Goal: Task Accomplishment & Management: Complete application form

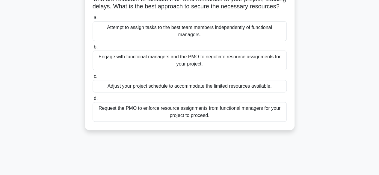
scroll to position [60, 0]
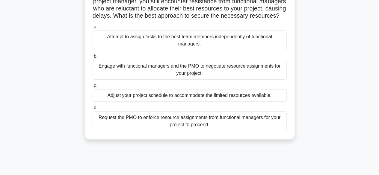
click at [137, 80] on div "Engage with functional managers and the PMO to negotiate resource assignments f…" at bounding box center [189, 70] width 194 height 20
click at [92, 58] on input "b. Engage with functional managers and the PMO to negotiate resource assignment…" at bounding box center [92, 56] width 0 height 4
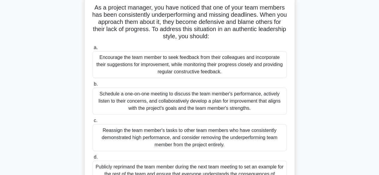
scroll to position [30, 0]
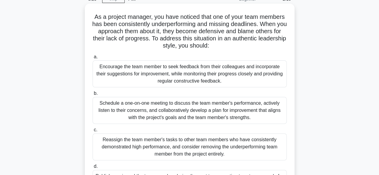
click at [159, 108] on div "Schedule a one-on-one meeting to discuss the team member's performance, activel…" at bounding box center [189, 110] width 194 height 27
click at [92, 95] on input "b. Schedule a one-on-one meeting to discuss the team member's performance, acti…" at bounding box center [92, 94] width 0 height 4
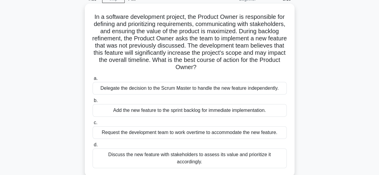
click at [186, 157] on div "Discuss the new feature with stakeholders to assess its value and prioritize it…" at bounding box center [189, 158] width 194 height 20
click at [92, 147] on input "d. Discuss the new feature with stakeholders to assess its value and prioritize…" at bounding box center [92, 145] width 0 height 4
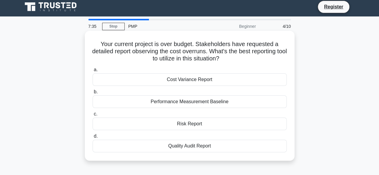
scroll to position [0, 0]
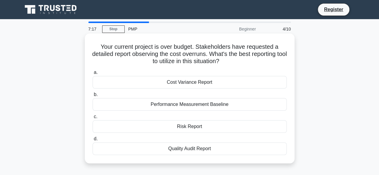
click at [141, 81] on div "Cost Variance Report" at bounding box center [189, 82] width 194 height 13
click at [92, 75] on input "a. Cost Variance Report" at bounding box center [92, 73] width 0 height 4
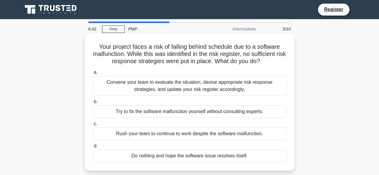
click at [175, 83] on div "Convene your team to evaluate the situation, devise appropriate risk response s…" at bounding box center [189, 86] width 194 height 20
click at [92, 75] on input "a. Convene your team to evaluate the situation, devise appropriate risk respons…" at bounding box center [92, 73] width 0 height 4
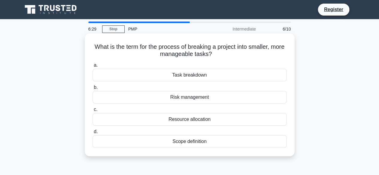
click at [196, 81] on div "Task breakdown" at bounding box center [189, 75] width 194 height 13
click at [92, 67] on input "a. Task breakdown" at bounding box center [92, 65] width 0 height 4
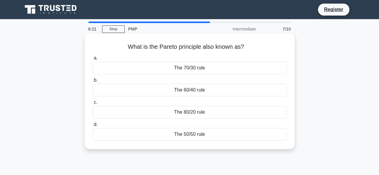
click at [210, 111] on div "The 80/20 rule" at bounding box center [189, 112] width 194 height 13
click at [92, 104] on input "c. The 80/20 rule" at bounding box center [92, 103] width 0 height 4
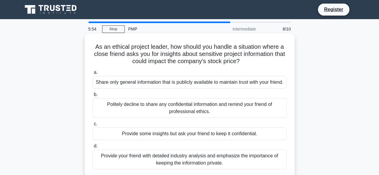
click at [151, 115] on div "Politely decline to share any confidential information and remind your friend o…" at bounding box center [189, 108] width 194 height 20
click at [92, 97] on input "b. Politely decline to share any confidential information and remind your frien…" at bounding box center [92, 95] width 0 height 4
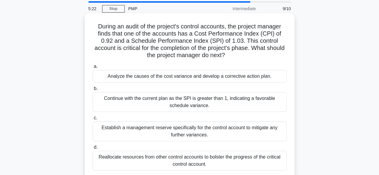
scroll to position [30, 0]
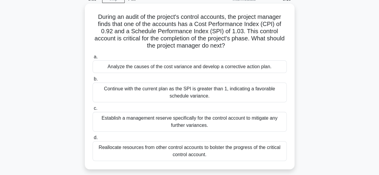
click at [213, 69] on div "Analyze the causes of the cost variance and develop a corrective action plan." at bounding box center [189, 66] width 194 height 13
click at [92, 59] on input "a. Analyze the causes of the cost variance and develop a corrective action plan." at bounding box center [92, 57] width 0 height 4
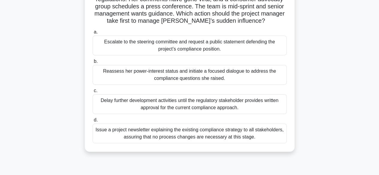
scroll to position [60, 0]
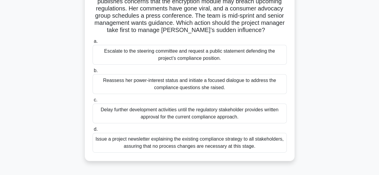
click at [193, 143] on div "Issue a project newsletter explaining the existing compliance strategy to all s…" at bounding box center [189, 143] width 194 height 20
click at [92, 131] on input "d. Issue a project newsletter explaining the existing compliance strategy to al…" at bounding box center [92, 130] width 0 height 4
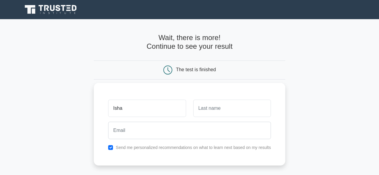
type input "Isha"
click at [221, 105] on input "text" at bounding box center [232, 108] width 78 height 17
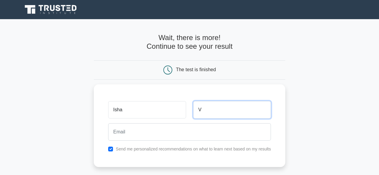
type input "V"
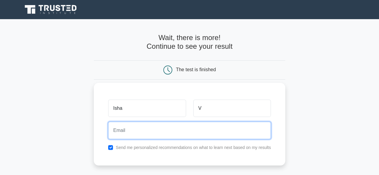
click at [142, 126] on input "email" at bounding box center [189, 130] width 163 height 17
paste input "lihej50899@dextrago.com"
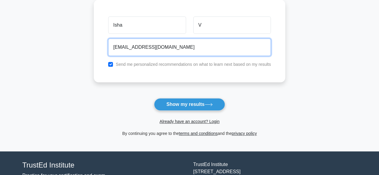
scroll to position [90, 0]
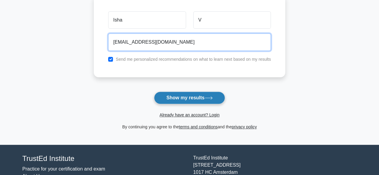
type input "lihej50899@dextrago.com"
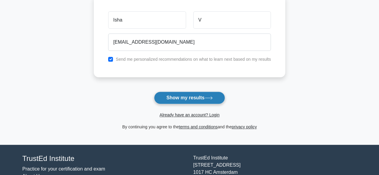
click at [182, 98] on button "Show my results" at bounding box center [189, 98] width 71 height 13
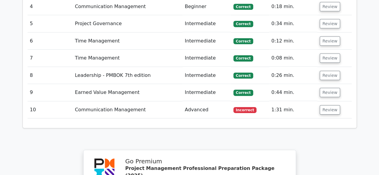
scroll to position [838, 0]
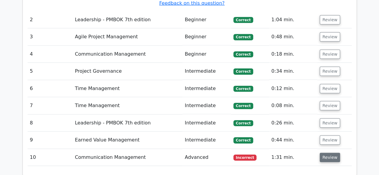
click at [325, 153] on button "Review" at bounding box center [329, 157] width 20 height 9
click at [330, 119] on button "Review" at bounding box center [329, 123] width 20 height 9
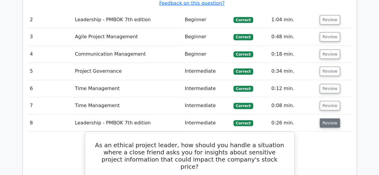
click at [330, 119] on button "Review" at bounding box center [329, 123] width 20 height 9
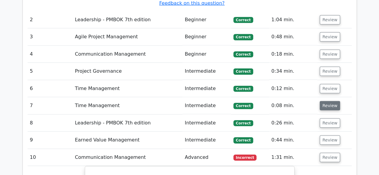
click at [326, 101] on button "Review" at bounding box center [329, 105] width 20 height 9
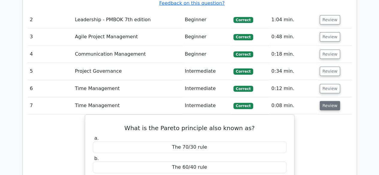
click at [326, 101] on button "Review" at bounding box center [329, 105] width 20 height 9
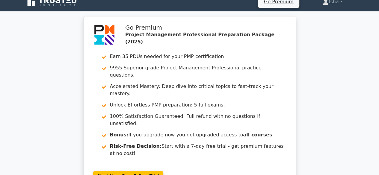
scroll to position [0, 0]
